Goal: Task Accomplishment & Management: Manage account settings

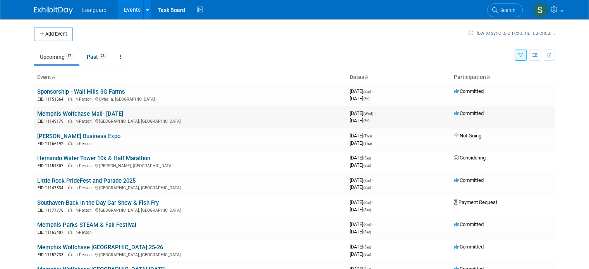
drag, startPoint x: 46, startPoint y: 31, endPoint x: 82, endPoint y: 121, distance: 96.8
click at [82, 121] on div "Add Event How to sync to an external calendar... New Event Duplicate Event Warn…" at bounding box center [294, 256] width 533 height 475
click at [515, 12] on span "Search" at bounding box center [507, 10] width 18 height 6
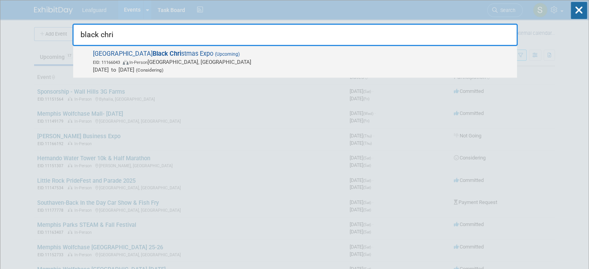
type input "black chri"
click at [148, 61] on span "In-Person" at bounding box center [138, 62] width 18 height 5
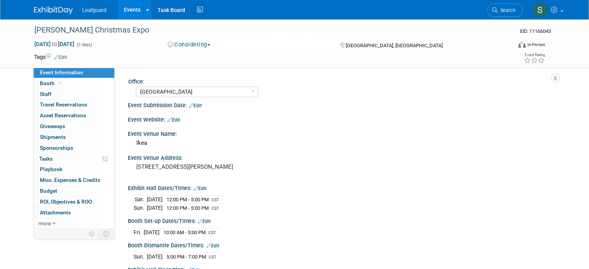
select select "Memphis"
select select "No"
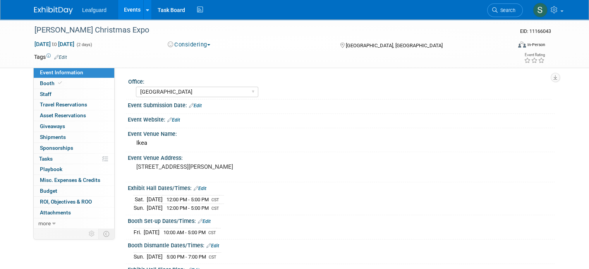
click at [189, 41] on button "Considering" at bounding box center [189, 45] width 48 height 8
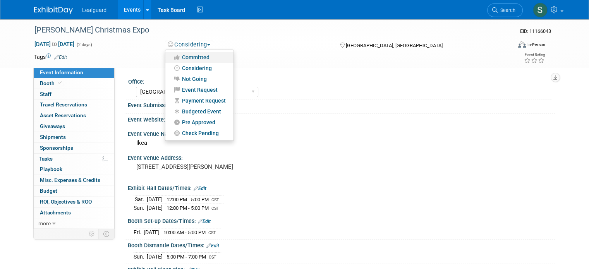
click at [194, 55] on link "Committed" at bounding box center [199, 57] width 68 height 11
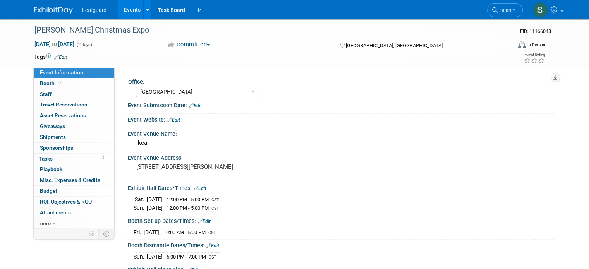
click at [198, 103] on div "Event Submission Date: Edit" at bounding box center [341, 105] width 427 height 10
click at [194, 103] on link "Edit" at bounding box center [195, 105] width 13 height 5
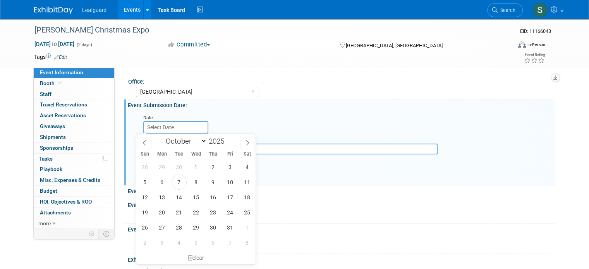
click at [189, 123] on input "text" at bounding box center [175, 127] width 65 height 12
click at [183, 184] on span "7" at bounding box center [179, 182] width 15 height 15
type input "Oct 7, 2025"
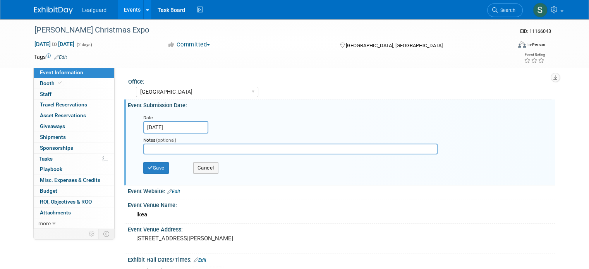
click at [234, 54] on td at bounding box center [262, 57] width 391 height 8
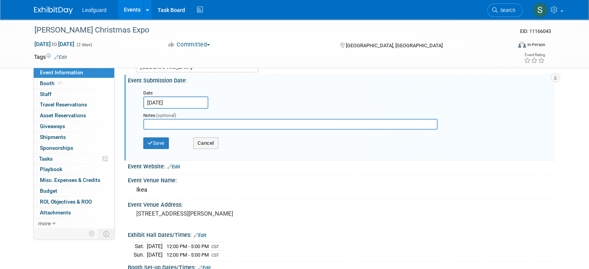
scroll to position [39, 0]
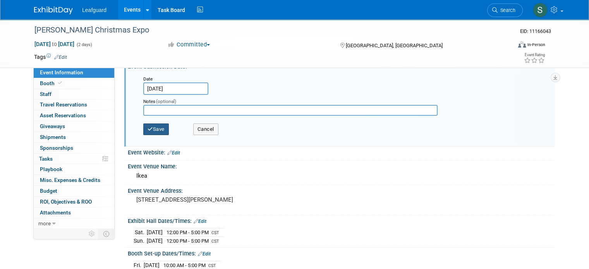
click at [153, 129] on button "Save" at bounding box center [156, 130] width 26 height 12
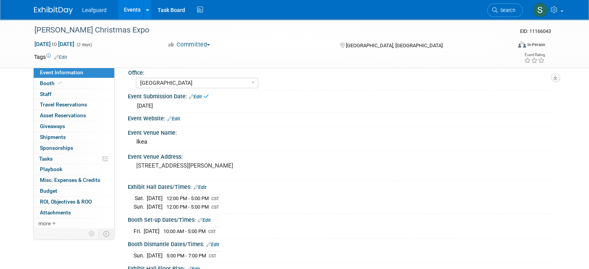
scroll to position [0, 0]
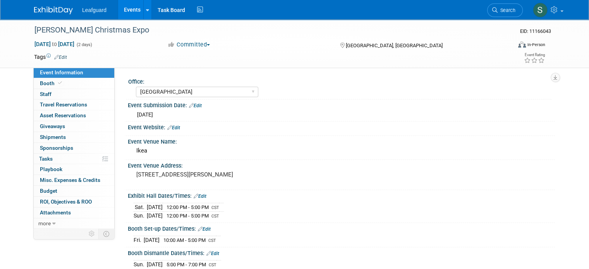
click at [172, 127] on link "Edit" at bounding box center [173, 127] width 13 height 5
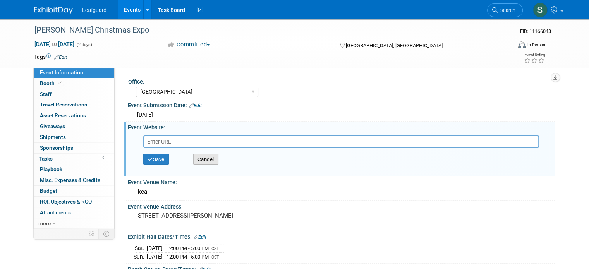
click at [203, 161] on button "Cancel" at bounding box center [205, 160] width 25 height 12
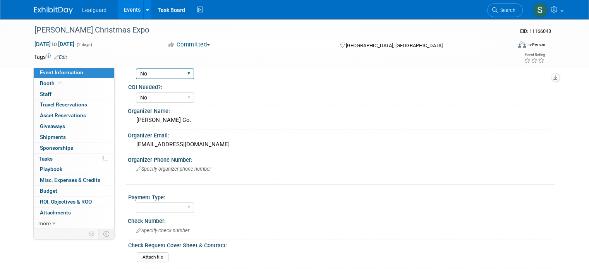
scroll to position [271, 0]
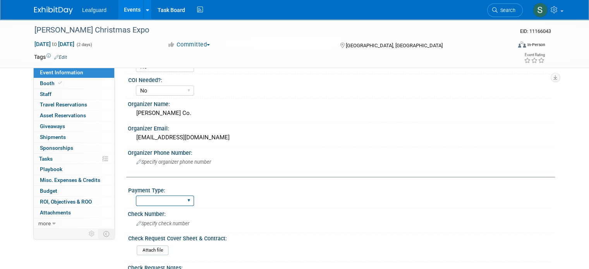
click at [180, 196] on select "Cash/Expense Check Credit Card Free" at bounding box center [165, 201] width 58 height 10
select select "Credit Card"
click at [136, 196] on select "Cash/Expense Check Credit Card Free" at bounding box center [165, 201] width 58 height 10
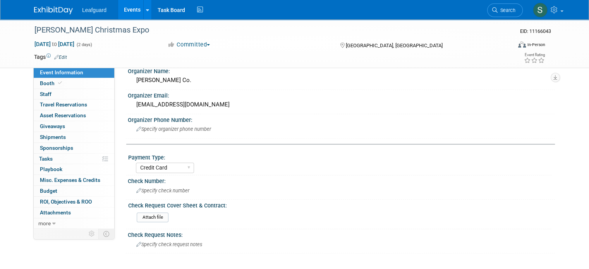
scroll to position [349, 0]
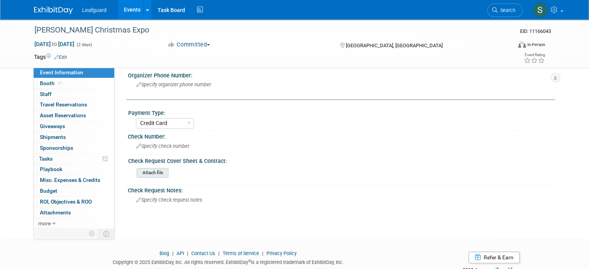
click at [151, 171] on input "file" at bounding box center [115, 172] width 105 height 9
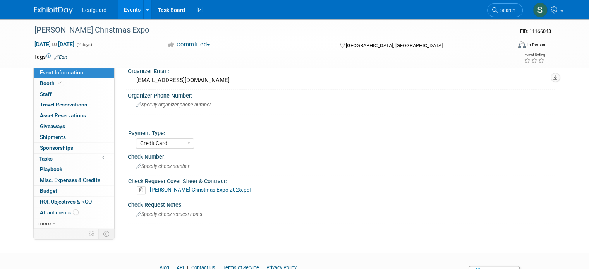
scroll to position [310, 0]
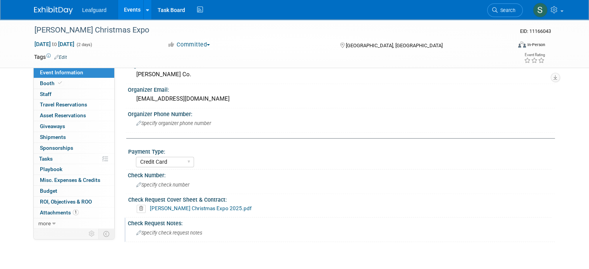
click at [147, 233] on div "Specify check request notes" at bounding box center [342, 233] width 416 height 12
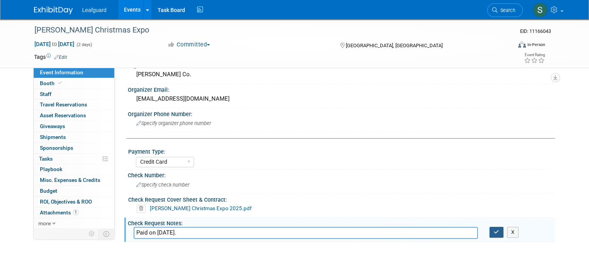
type input "Paid on 10/1/25."
click at [499, 230] on icon "button" at bounding box center [496, 232] width 5 height 5
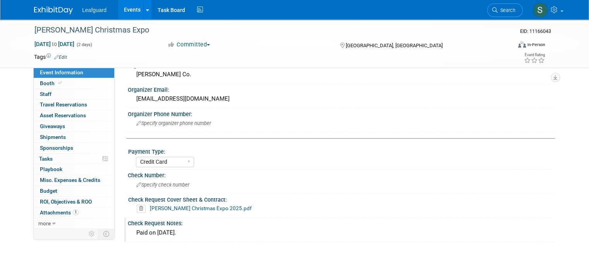
click at [161, 228] on div "Paid on 10/1/25." at bounding box center [342, 233] width 416 height 12
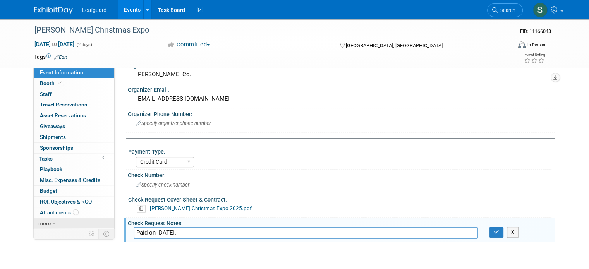
drag, startPoint x: 184, startPoint y: 229, endPoint x: 82, endPoint y: 224, distance: 102.3
click at [499, 230] on icon "button" at bounding box center [496, 232] width 5 height 5
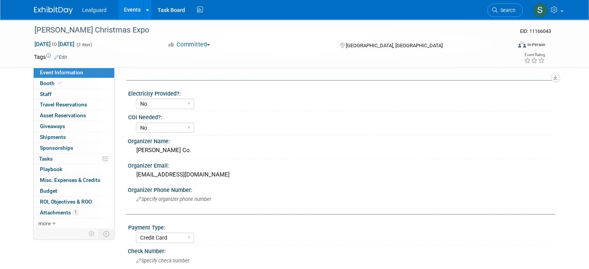
scroll to position [232, 0]
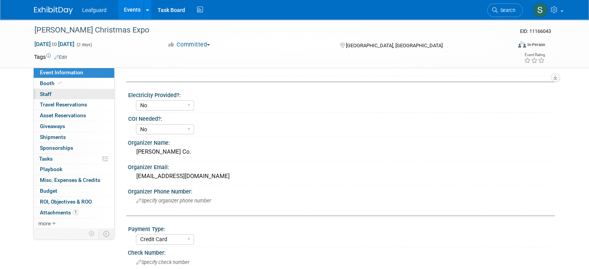
click at [91, 96] on link "0 Staff 0" at bounding box center [74, 94] width 81 height 10
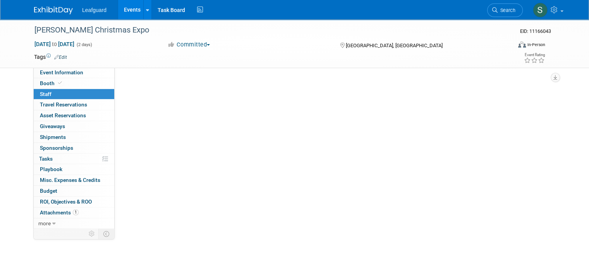
scroll to position [0, 0]
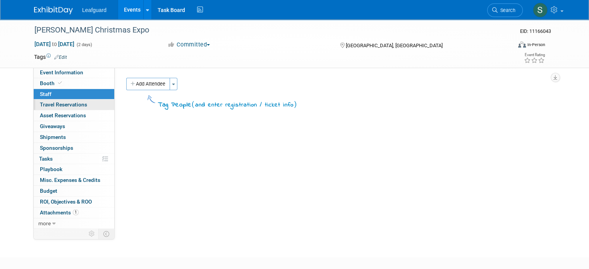
click at [86, 109] on link "0 Travel Reservations 0" at bounding box center [74, 105] width 81 height 10
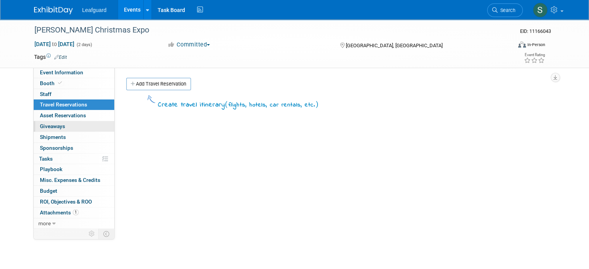
click at [86, 122] on link "0 Giveaways 0" at bounding box center [74, 126] width 81 height 10
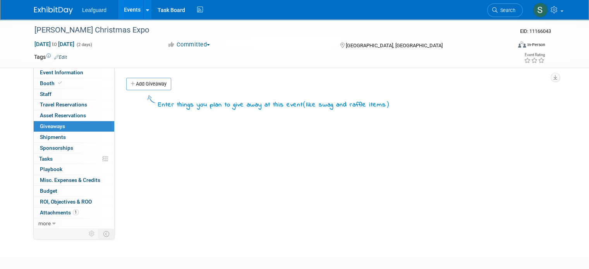
click at [86, 128] on link "0 Giveaways 0" at bounding box center [74, 126] width 81 height 10
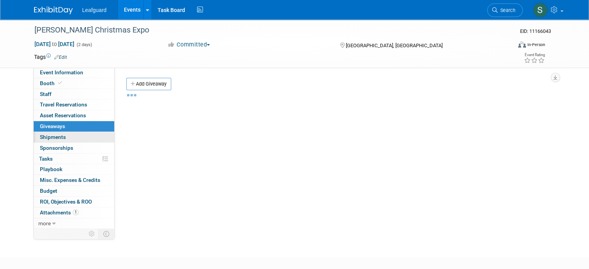
click at [86, 135] on link "0 Shipments 0" at bounding box center [74, 137] width 81 height 10
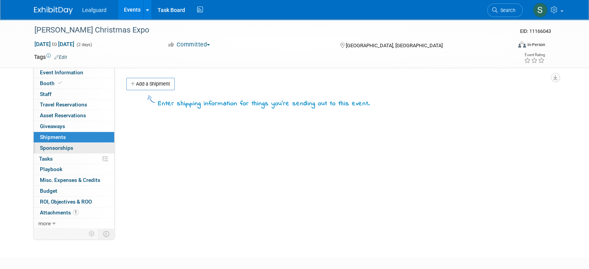
click at [91, 148] on link "0 Sponsorships 0" at bounding box center [74, 148] width 81 height 10
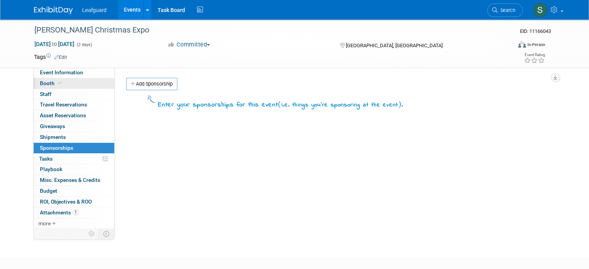
click at [82, 81] on link "Booth" at bounding box center [74, 83] width 81 height 10
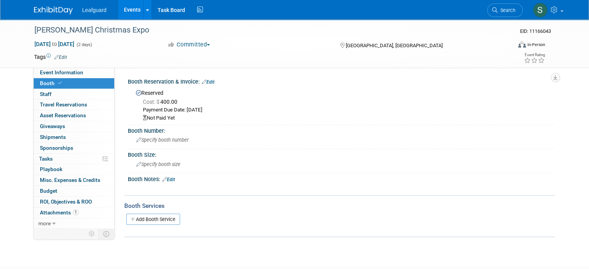
click at [205, 83] on link "Edit" at bounding box center [208, 81] width 13 height 5
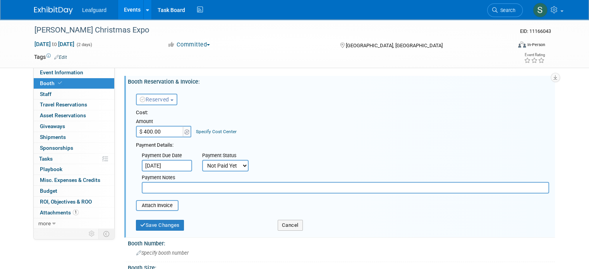
click at [207, 164] on select "Not Paid Yet Partially Paid Paid in Full" at bounding box center [225, 166] width 46 height 12
select select "1"
click at [202, 160] on select "Not Paid Yet Partially Paid Paid in Full" at bounding box center [225, 166] width 46 height 12
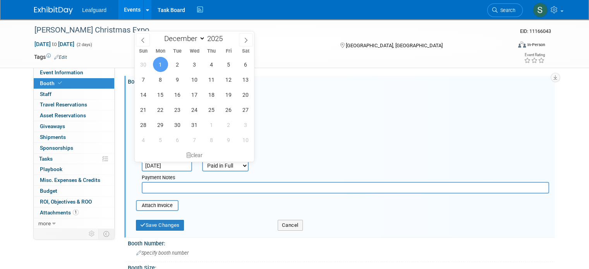
click at [175, 163] on input "Dec 1, 2025" at bounding box center [167, 166] width 50 height 12
click at [148, 45] on span at bounding box center [143, 39] width 14 height 13
click at [143, 43] on span at bounding box center [143, 39] width 14 height 13
select select "9"
click at [198, 67] on span "1" at bounding box center [194, 64] width 15 height 15
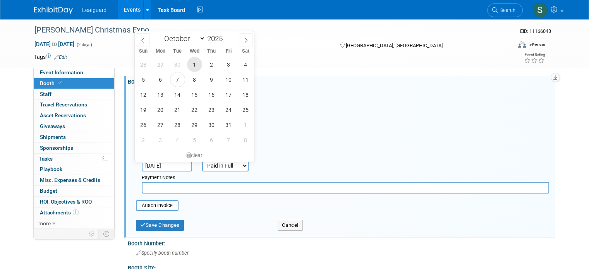
type input "Oct 1, 2025"
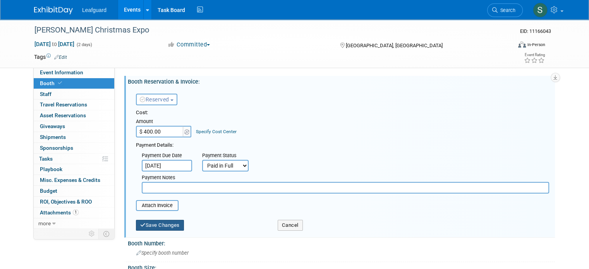
click at [169, 224] on button "Save Changes" at bounding box center [160, 225] width 48 height 11
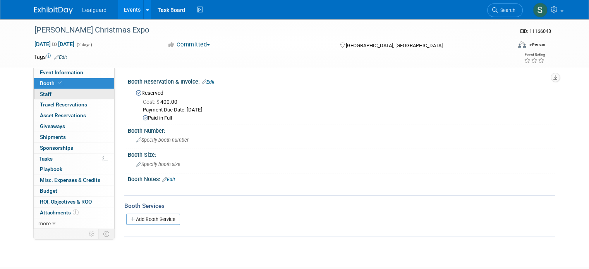
click at [67, 93] on link "0 Staff 0" at bounding box center [74, 94] width 81 height 10
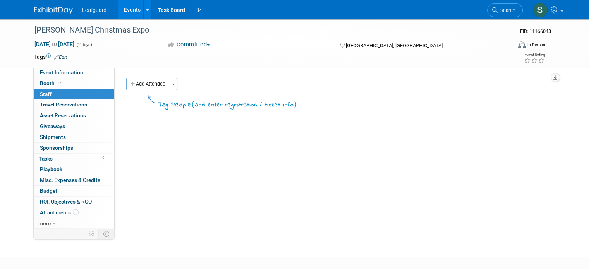
click at [49, 14] on img at bounding box center [53, 11] width 39 height 8
